Goal: Transaction & Acquisition: Subscribe to service/newsletter

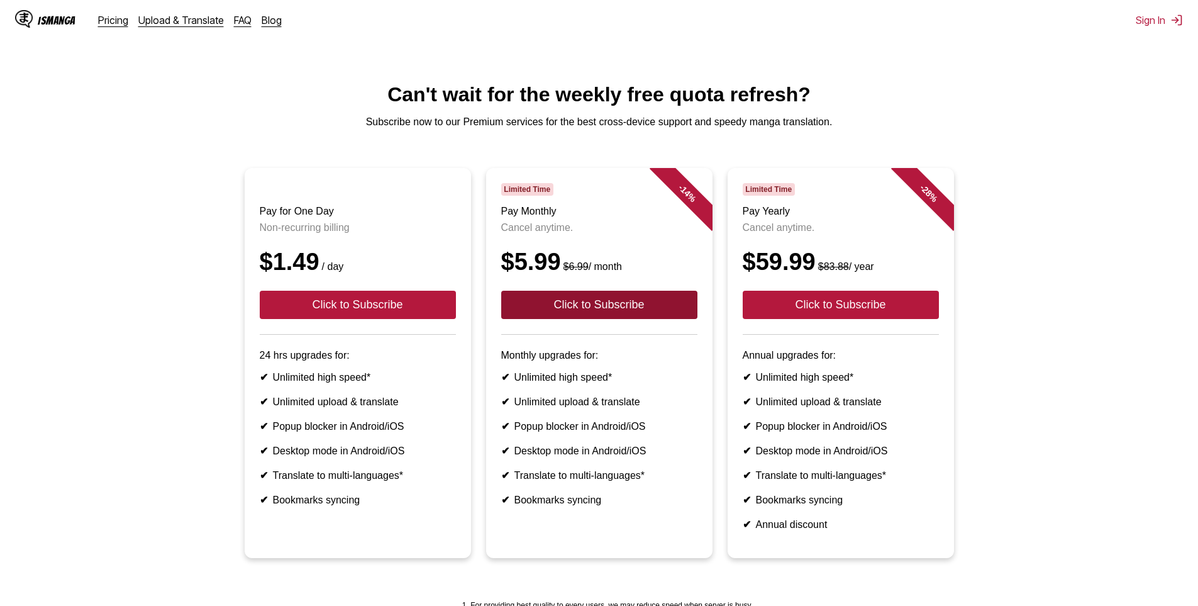
click at [625, 319] on button "Click to Subscribe" at bounding box center [599, 305] width 196 height 28
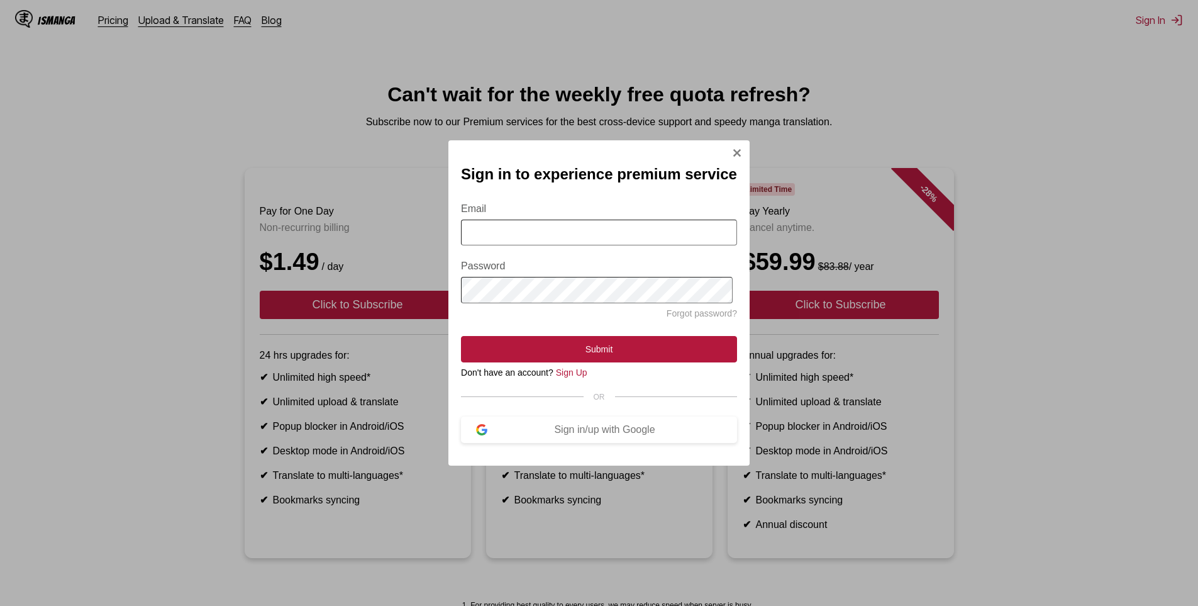
click at [736, 149] on img "Sign In Modal" at bounding box center [737, 153] width 10 height 10
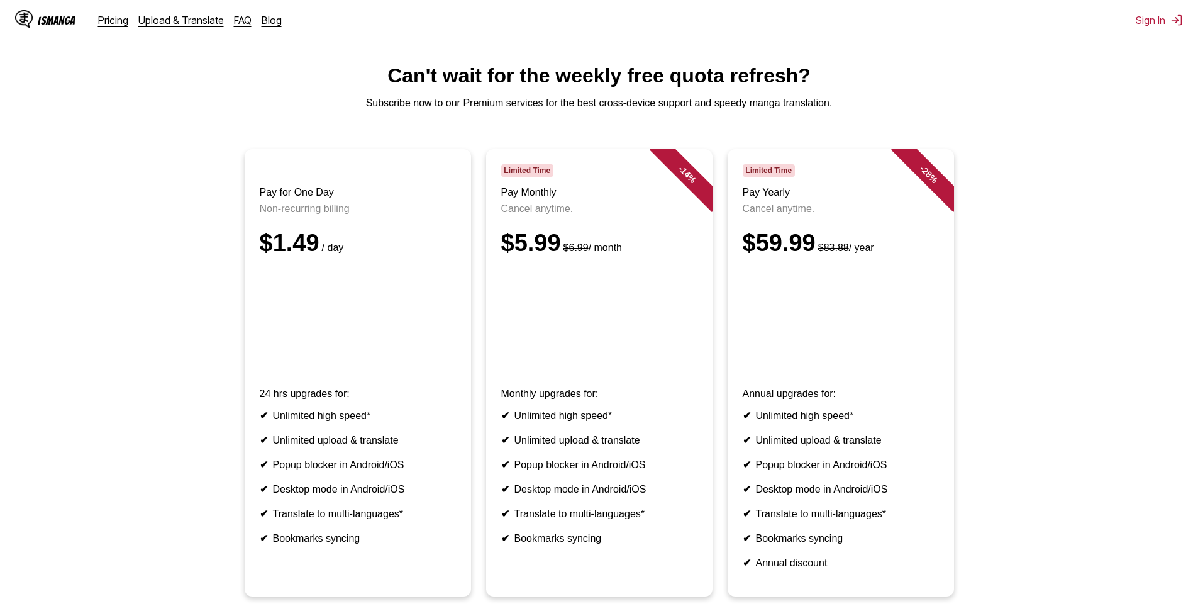
scroll to position [63, 0]
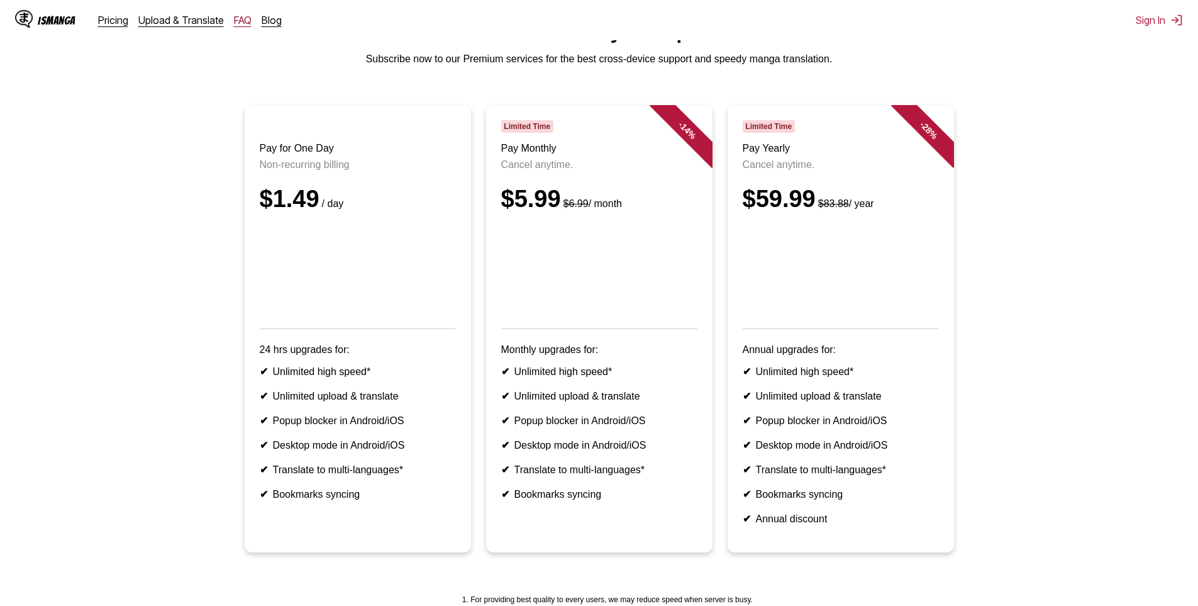
click at [242, 22] on link "FAQ" at bounding box center [243, 20] width 18 height 13
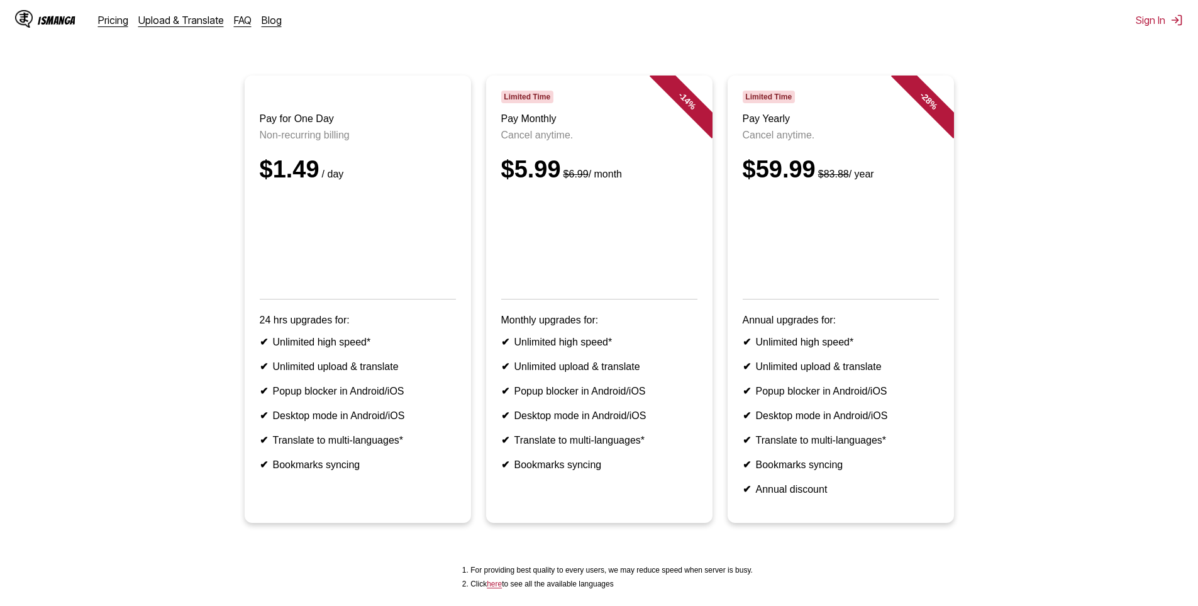
scroll to position [228, 0]
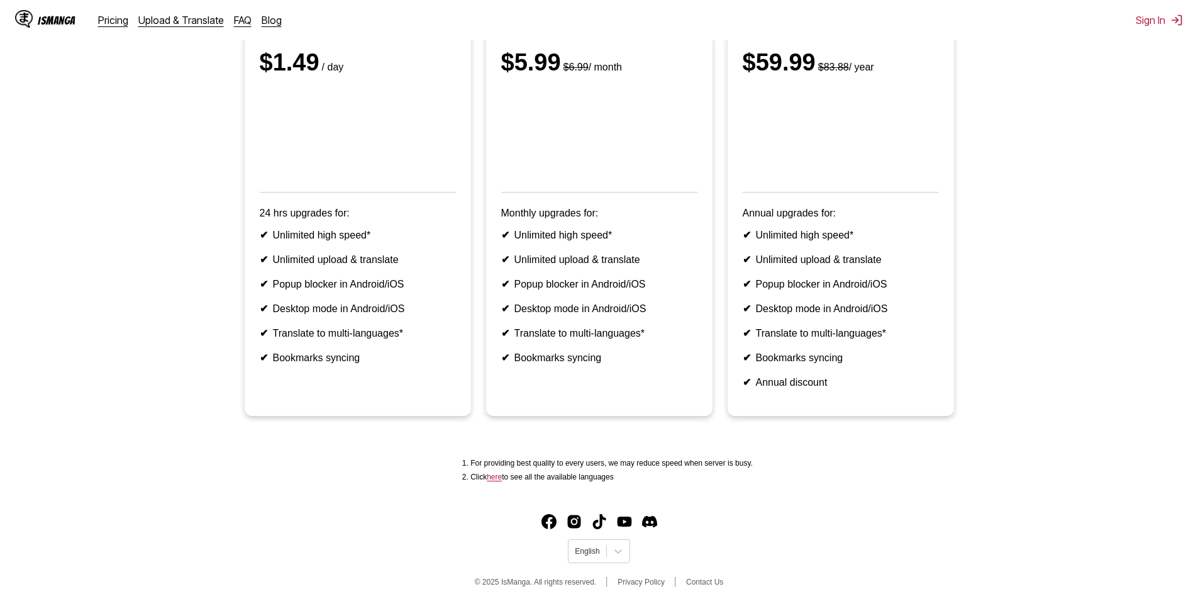
click at [497, 475] on link "here" at bounding box center [494, 476] width 15 height 9
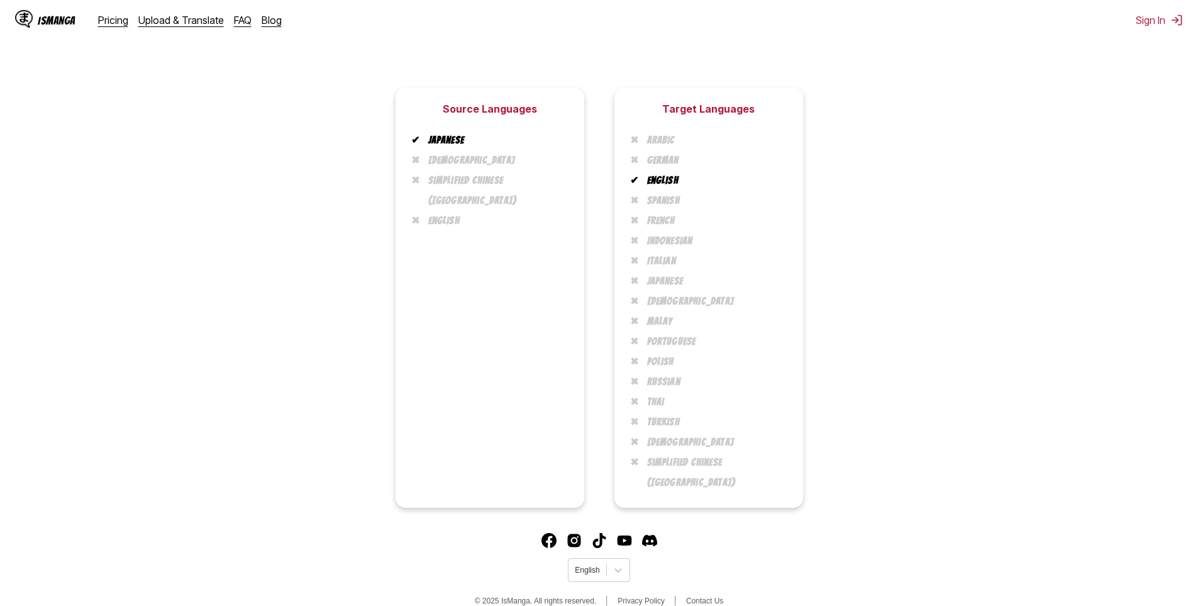
scroll to position [19, 0]
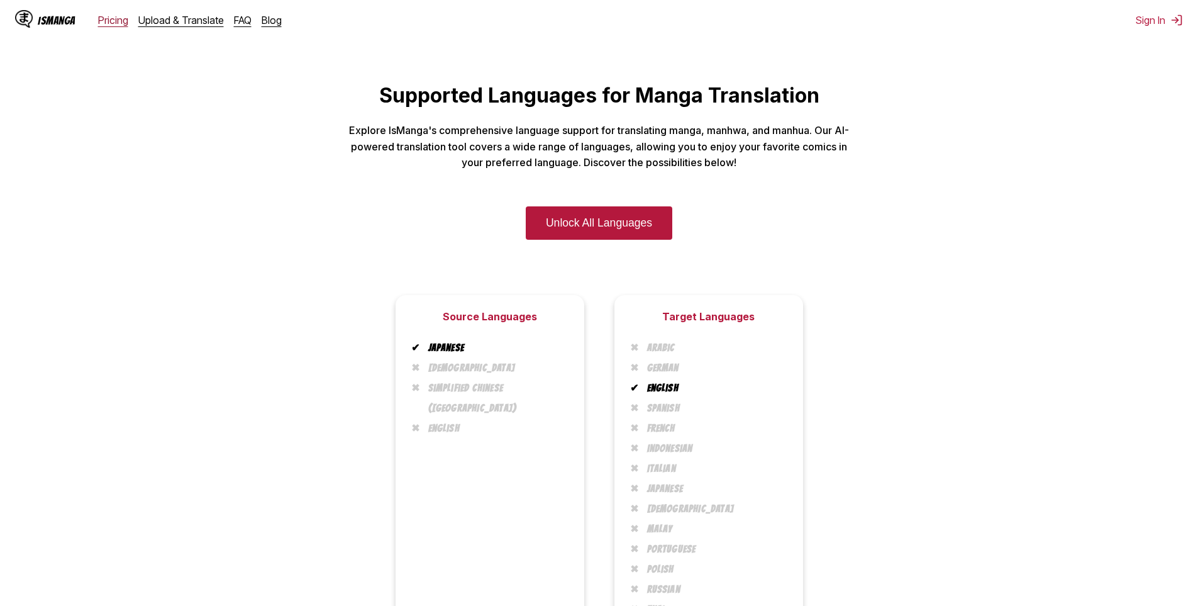
click at [111, 15] on link "Pricing" at bounding box center [113, 20] width 30 height 13
